Goal: Information Seeking & Learning: Check status

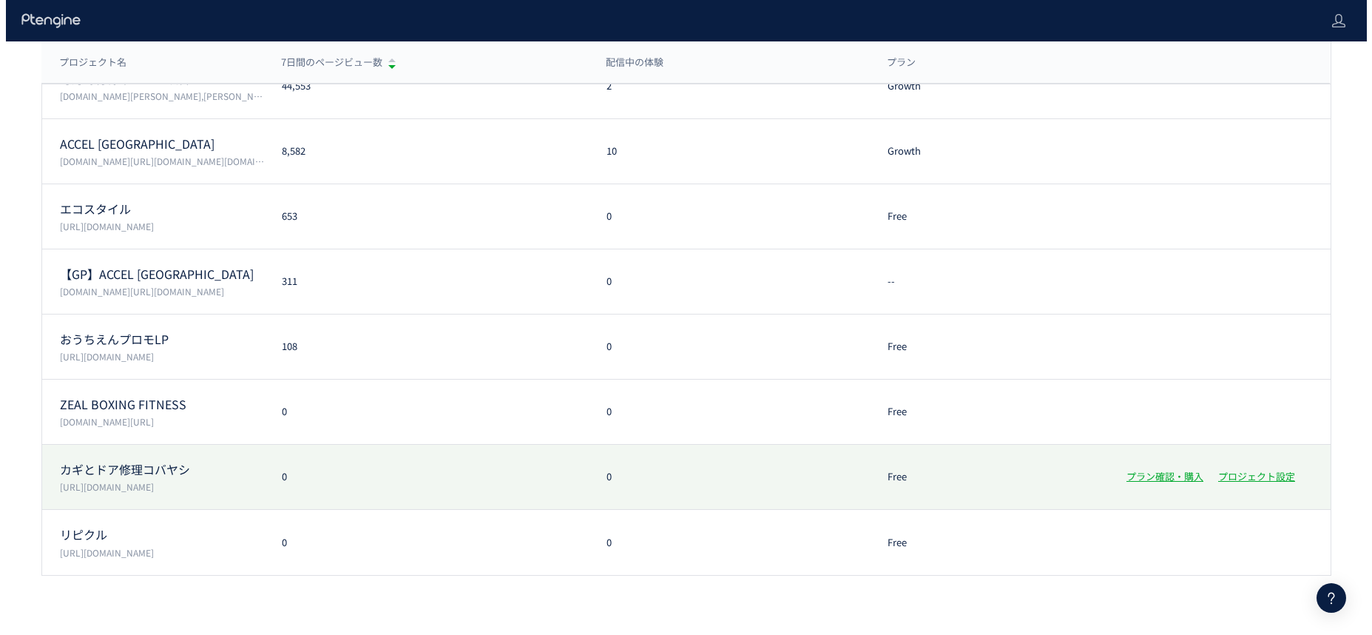
scroll to position [138, 0]
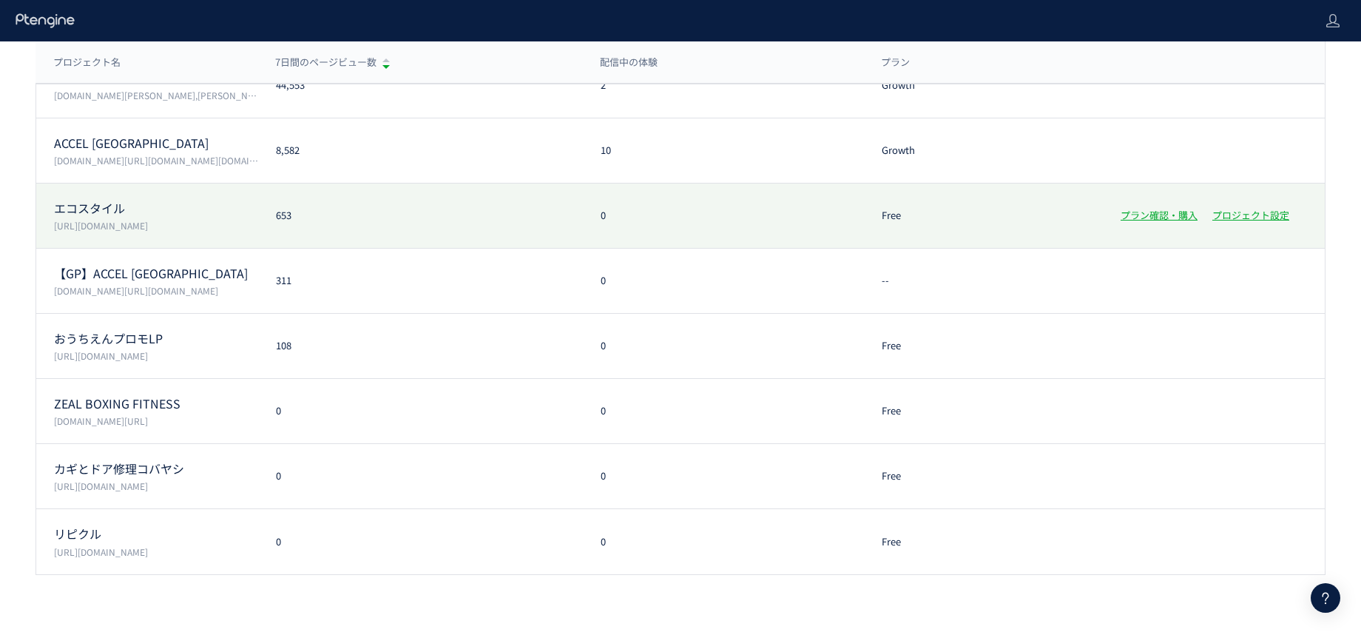
click at [186, 228] on p "[URL][DOMAIN_NAME]" at bounding box center [156, 225] width 204 height 13
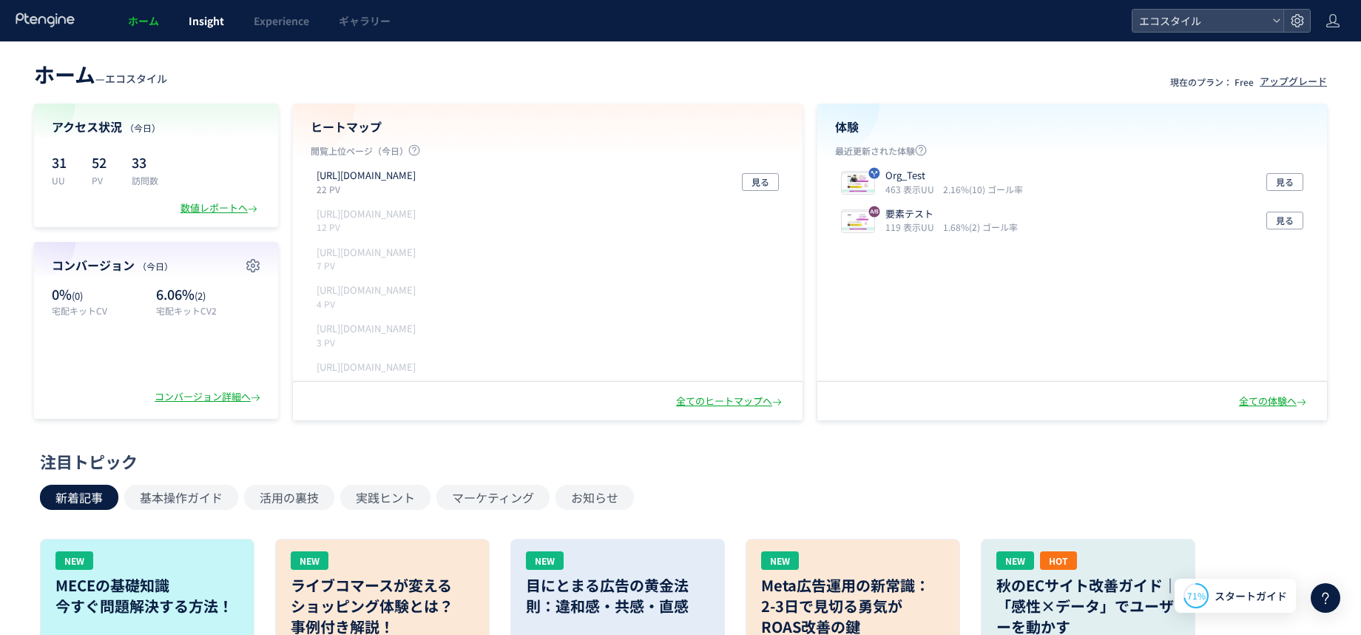
click at [218, 18] on span "Insight" at bounding box center [207, 20] width 36 height 15
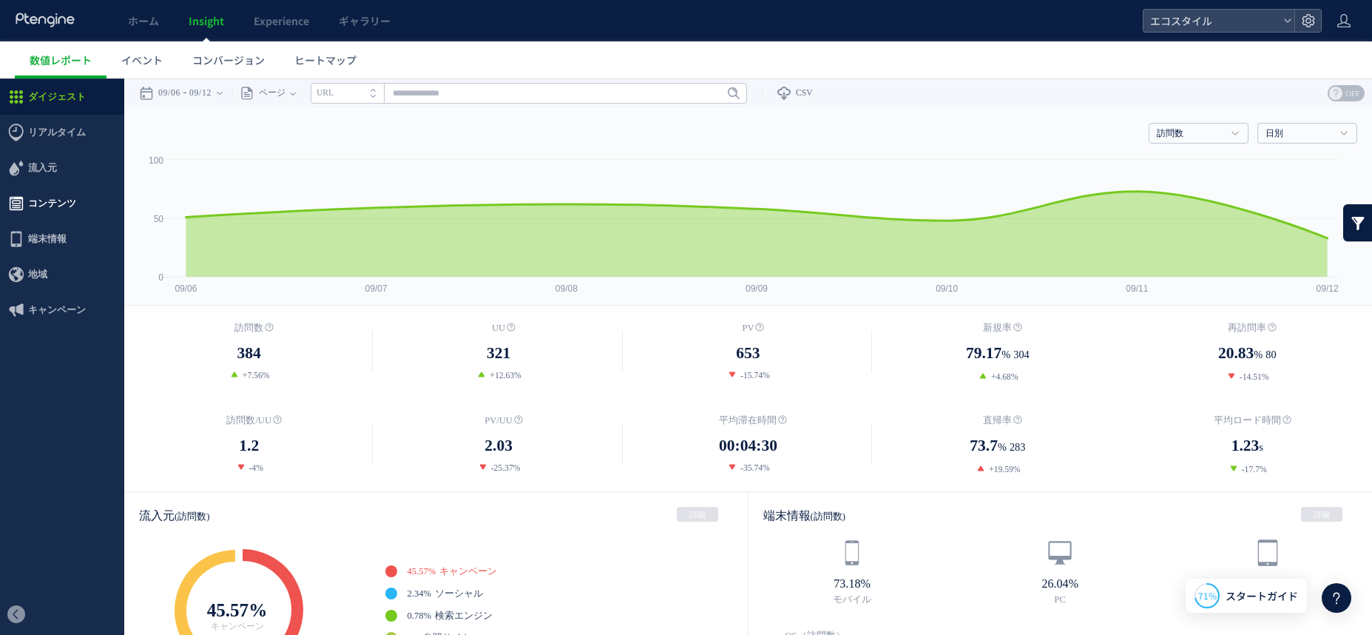
click at [53, 214] on span "コンテンツ" at bounding box center [52, 204] width 48 height 36
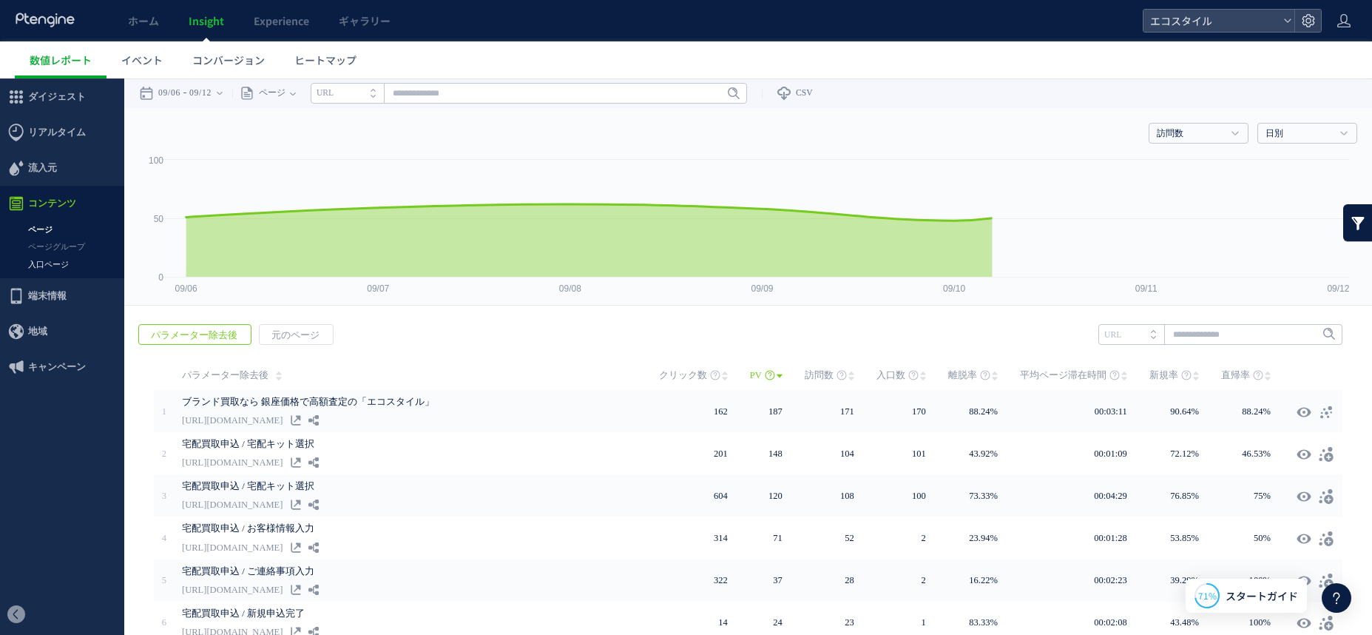
click at [58, 269] on link "入口ページ" at bounding box center [62, 264] width 124 height 17
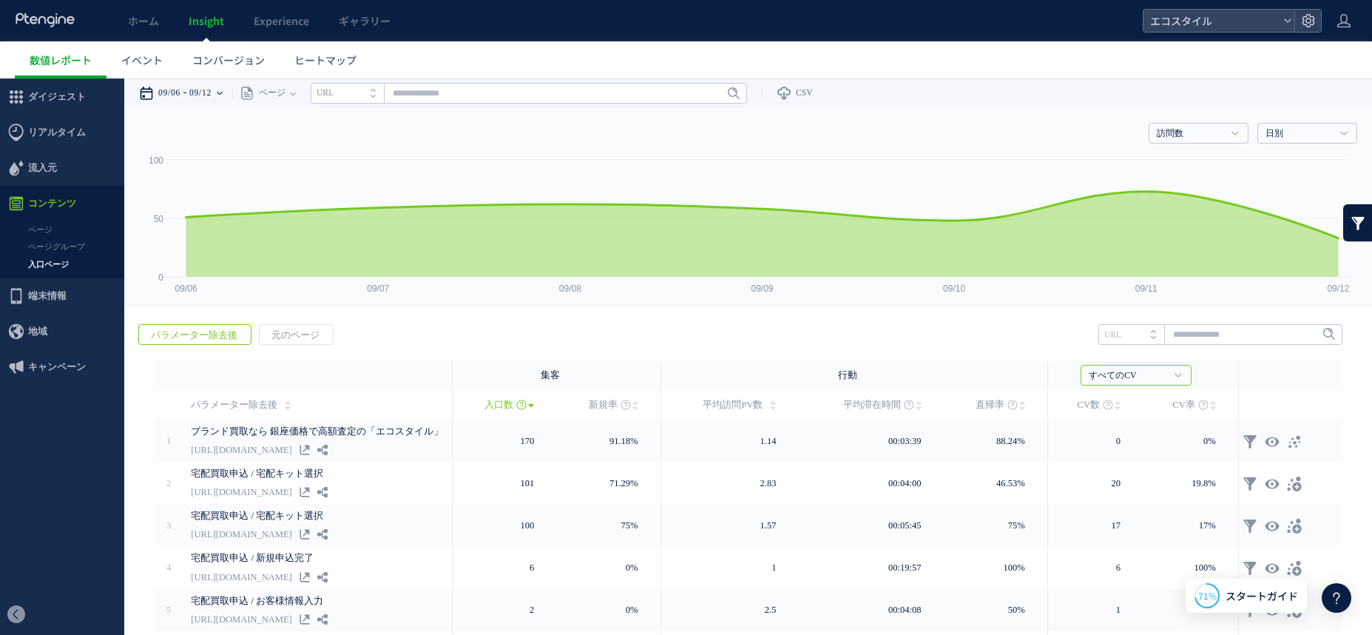
click at [189, 90] on div "09/06 09/12" at bounding box center [185, 93] width 93 height 30
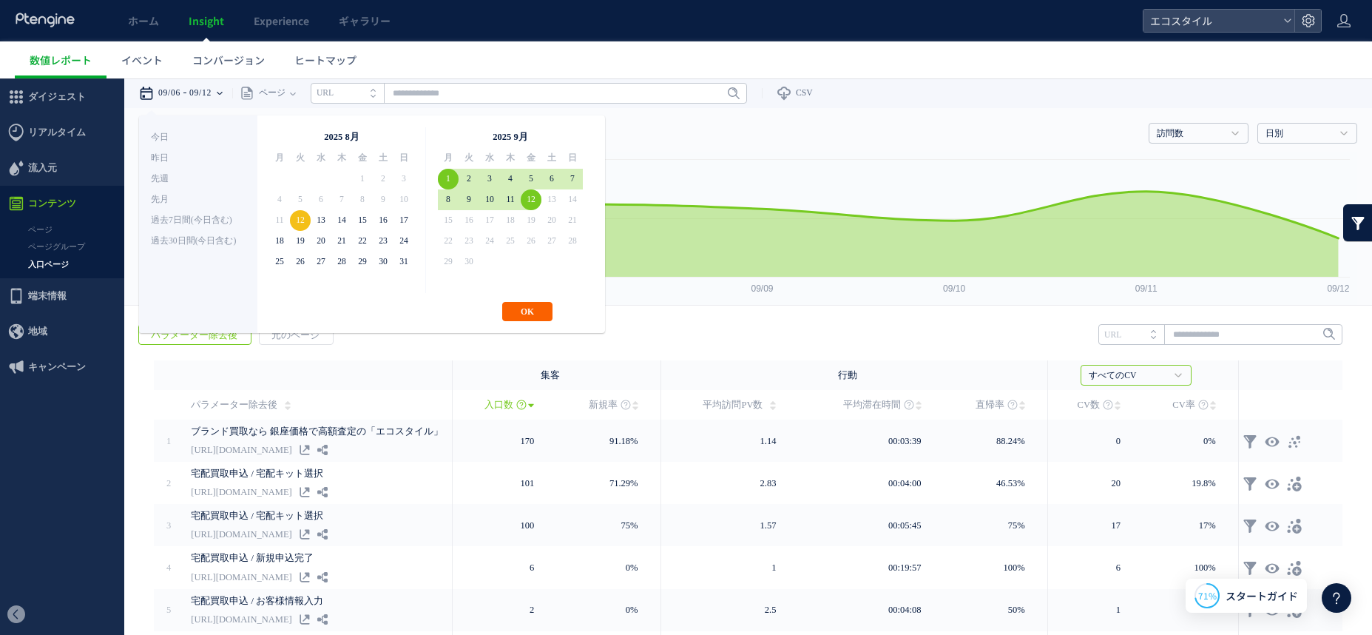
click at [527, 312] on button "OK" at bounding box center [527, 311] width 50 height 19
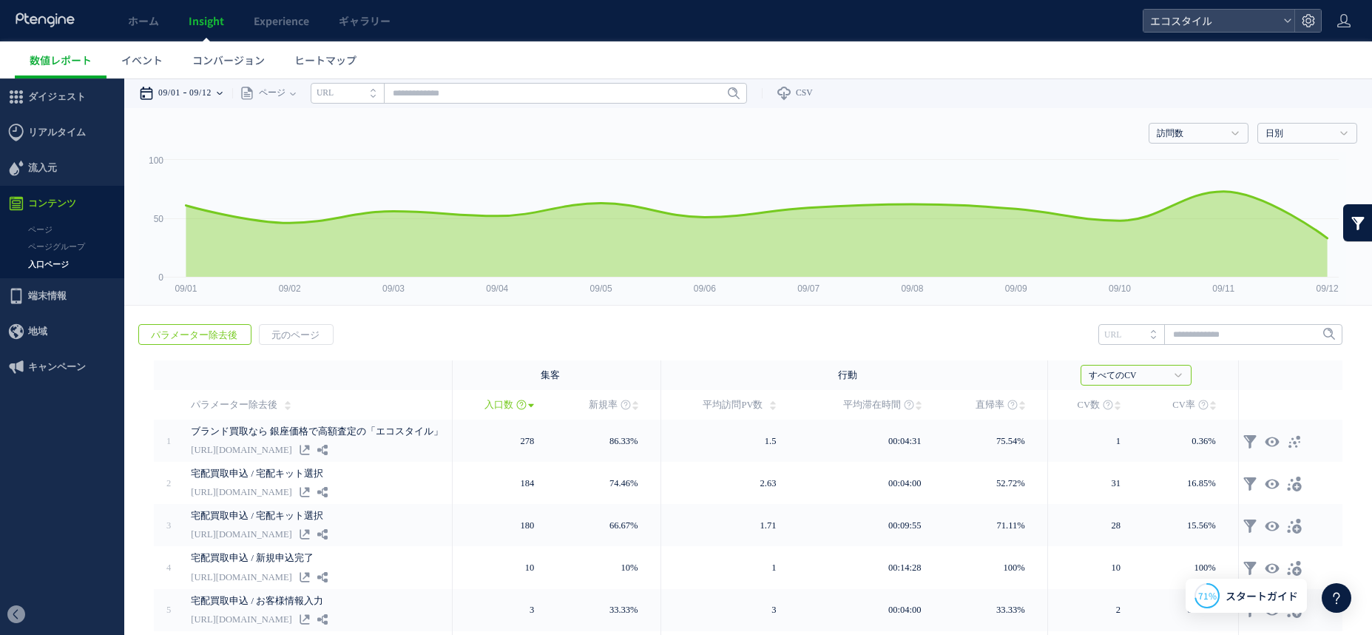
click at [223, 92] on icon at bounding box center [220, 93] width 6 height 3
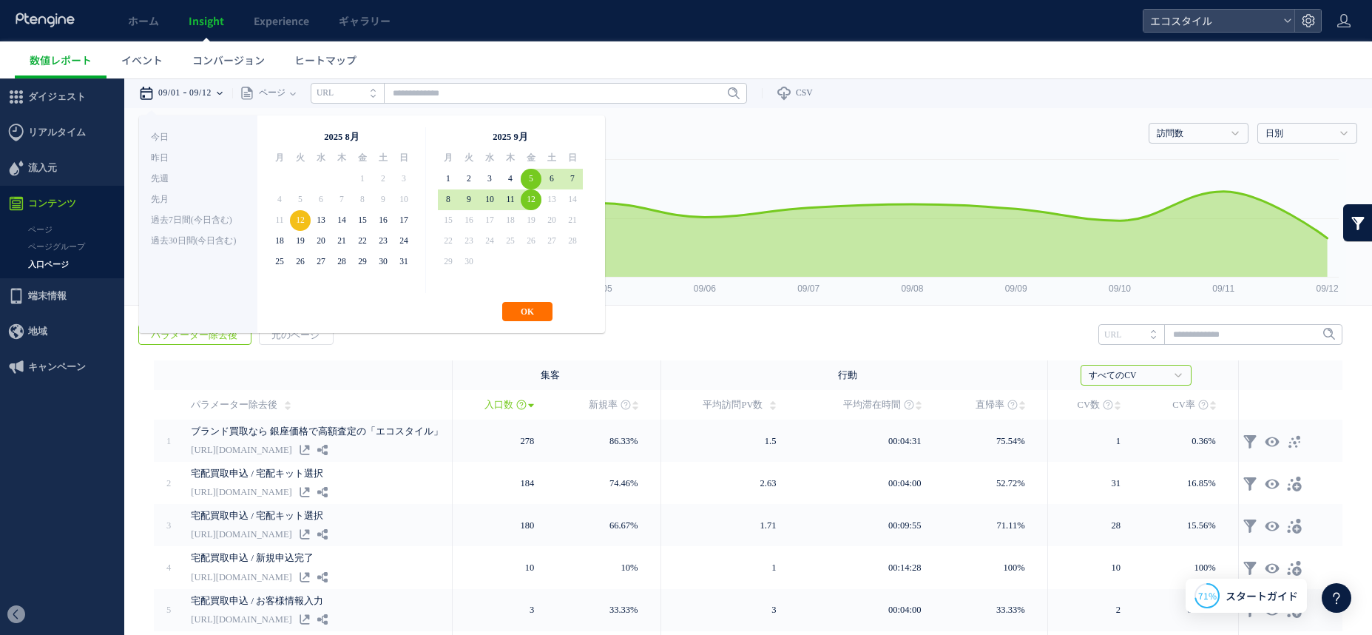
click at [533, 312] on button "OK" at bounding box center [527, 311] width 50 height 19
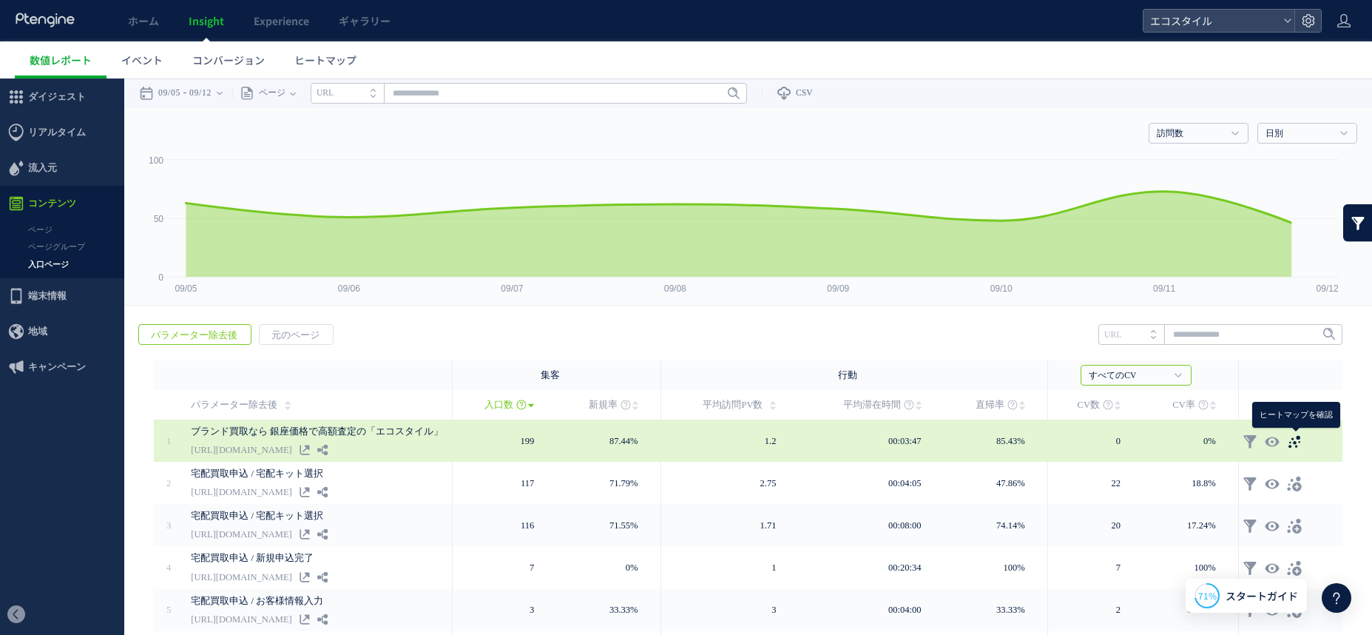
click at [1289, 438] on icon at bounding box center [1294, 441] width 15 height 15
